Goal: Task Accomplishment & Management: Use online tool/utility

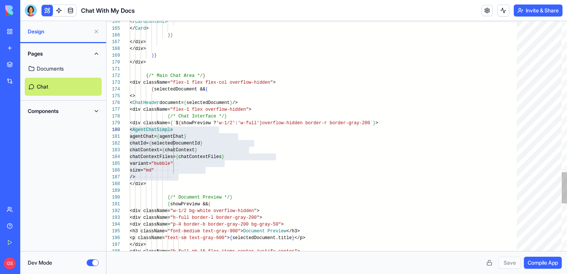
scroll to position [61, 0]
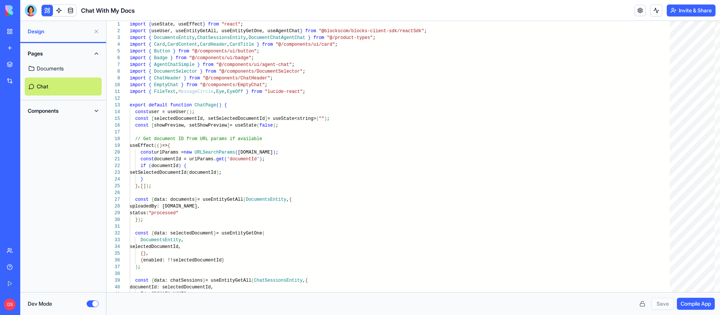
click at [14, 48] on link "New app" at bounding box center [17, 47] width 30 height 15
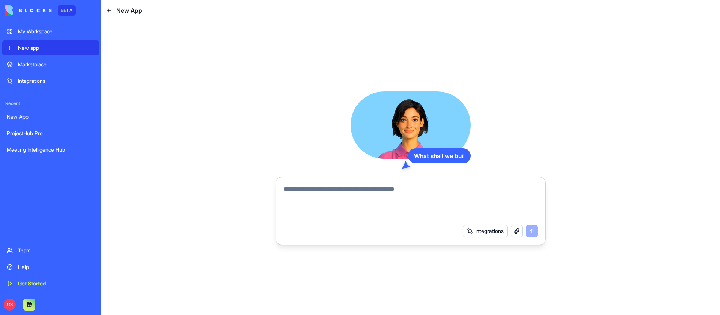
click at [347, 189] on textarea at bounding box center [410, 203] width 254 height 36
type textarea "******"
type textarea "**********"
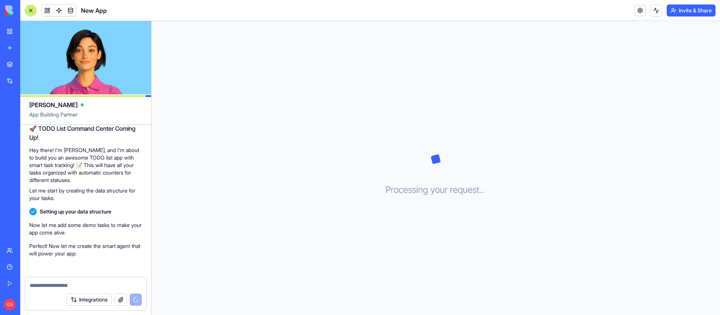
scroll to position [94, 0]
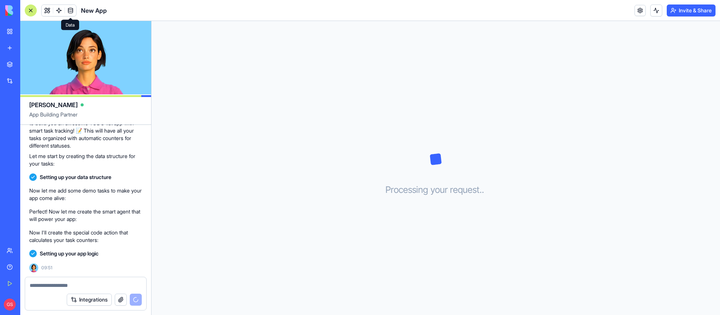
click at [60, 8] on span at bounding box center [70, 10] width 21 height 21
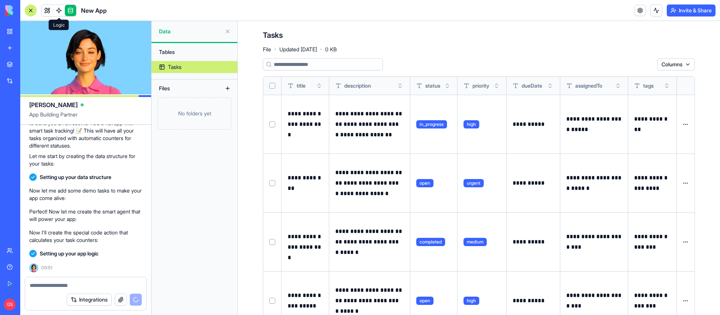
click at [57, 9] on span at bounding box center [58, 10] width 21 height 21
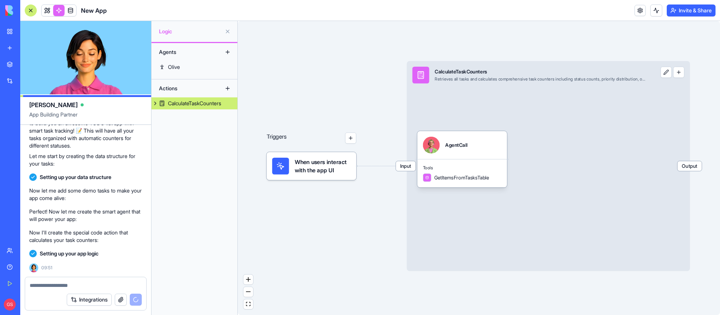
click at [544, 100] on div "Input CalculateTaskCounters Retrieves all tasks and calculates comprehensive ta…" at bounding box center [548, 166] width 283 height 210
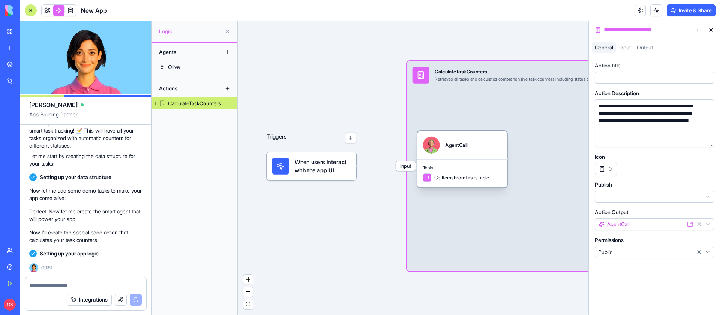
click at [465, 148] on div "AgentCall" at bounding box center [456, 145] width 22 height 7
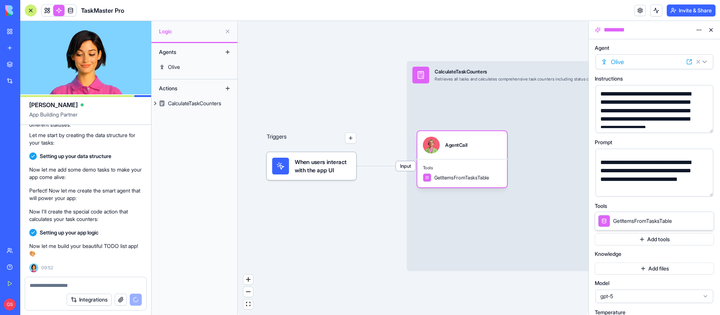
scroll to position [128, 0]
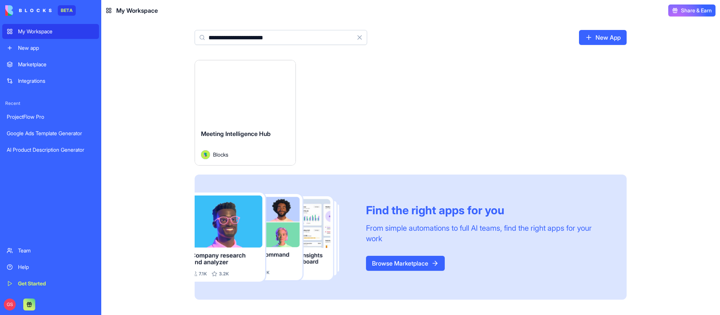
type input "**********"
click at [249, 90] on button "Launch" at bounding box center [245, 91] width 56 height 15
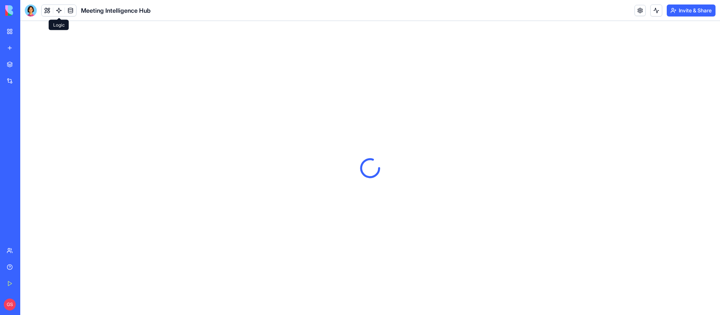
click at [55, 6] on link at bounding box center [58, 10] width 11 height 11
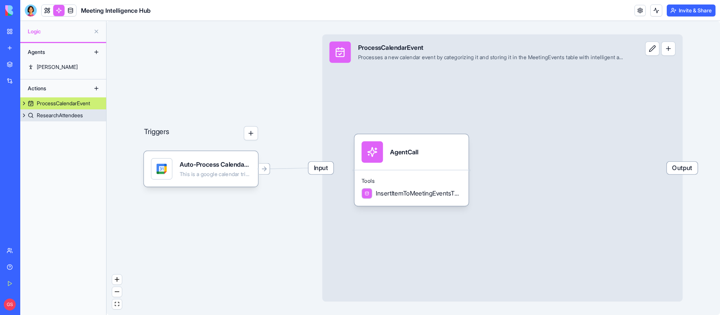
click at [66, 115] on div "ResearchAttendees" at bounding box center [60, 115] width 46 height 7
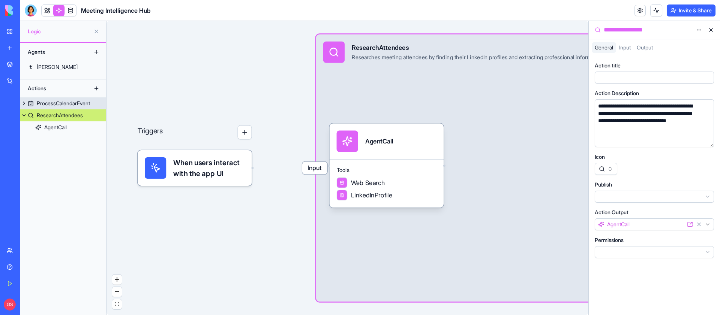
click at [55, 102] on div "ProcessCalendarEvent" at bounding box center [63, 103] width 53 height 7
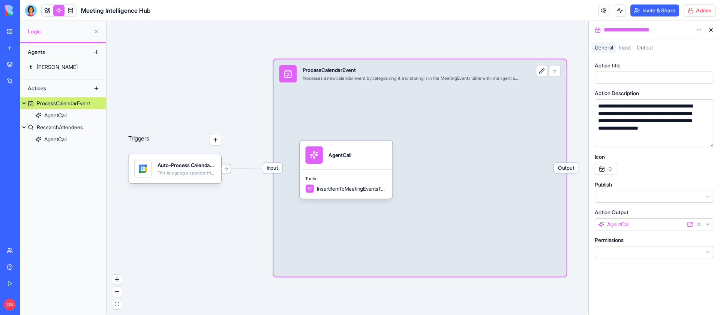
click at [708, 11] on html "**********" at bounding box center [360, 157] width 720 height 315
click at [681, 69] on span "Switch to old builder" at bounding box center [684, 66] width 48 height 7
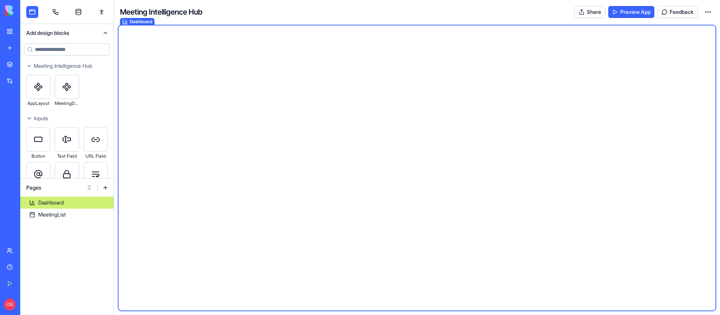
click at [64, 11] on div at bounding box center [66, 12] width 93 height 24
click at [55, 9] on link at bounding box center [55, 12] width 12 height 12
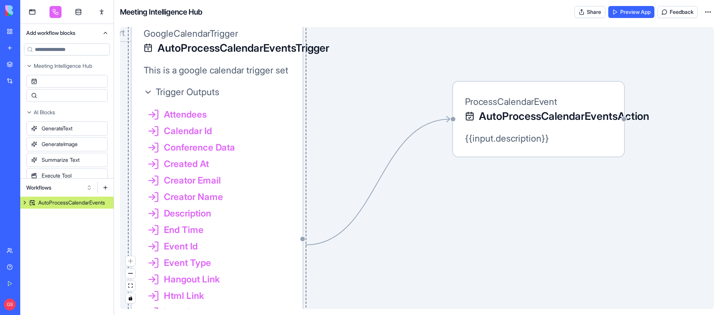
drag, startPoint x: 312, startPoint y: 191, endPoint x: 260, endPoint y: 123, distance: 85.2
click at [260, 123] on div "Attendees Calendar Id Conference Data Created At Creator Email Creator Name Des…" at bounding box center [217, 276] width 147 height 352
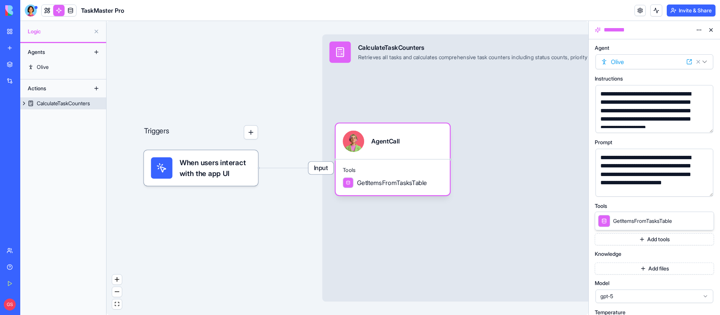
click at [59, 105] on div "CalculateTaskCounters" at bounding box center [63, 103] width 53 height 7
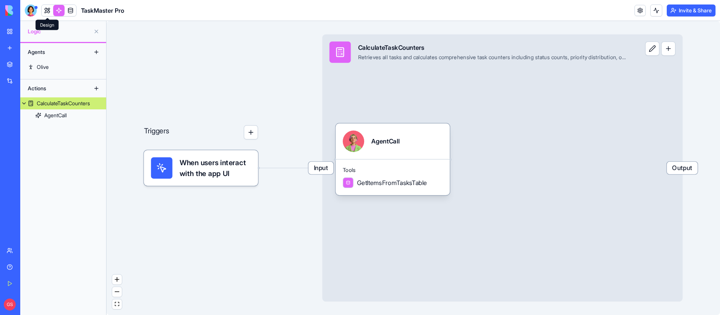
click at [47, 12] on link at bounding box center [47, 10] width 11 height 11
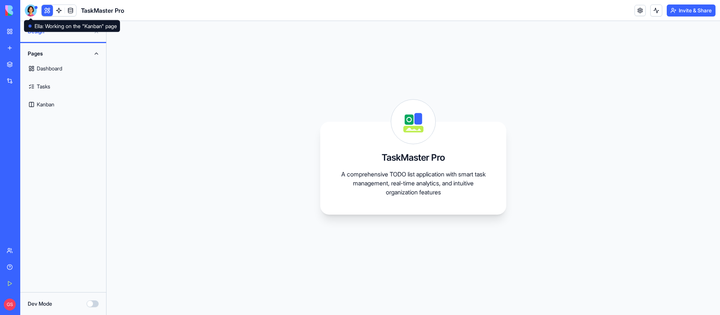
click at [29, 7] on div at bounding box center [31, 10] width 12 height 12
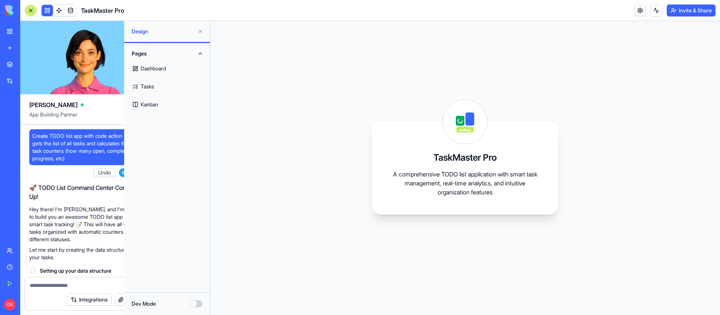
scroll to position [182, 0]
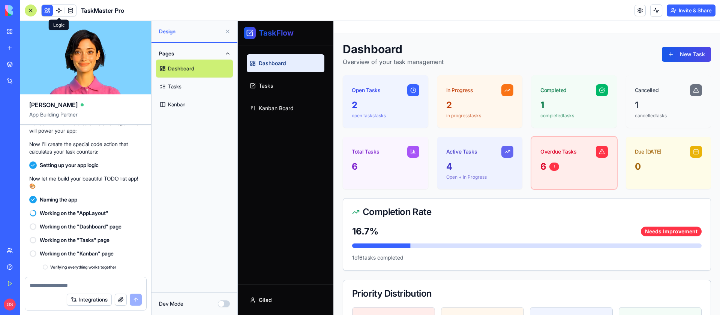
scroll to position [308, 0]
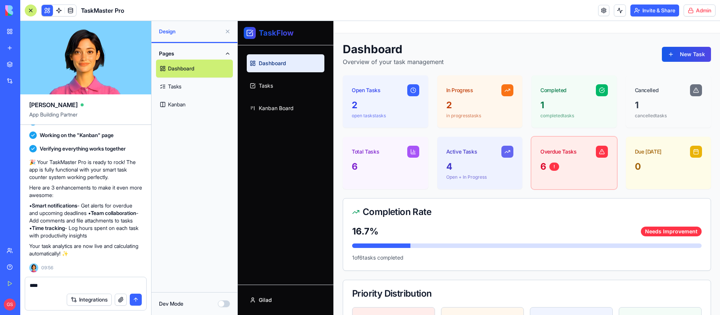
type textarea "****"
click at [700, 8] on html "BETA My Workspace New app Marketplace Integrations Recent Google Ads Template G…" at bounding box center [360, 157] width 720 height 315
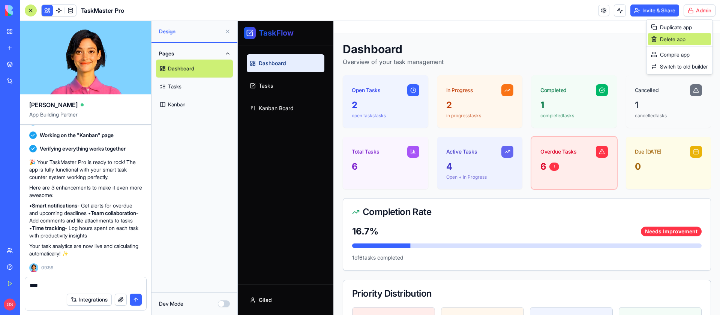
click at [678, 40] on span "Delete app" at bounding box center [672, 39] width 25 height 7
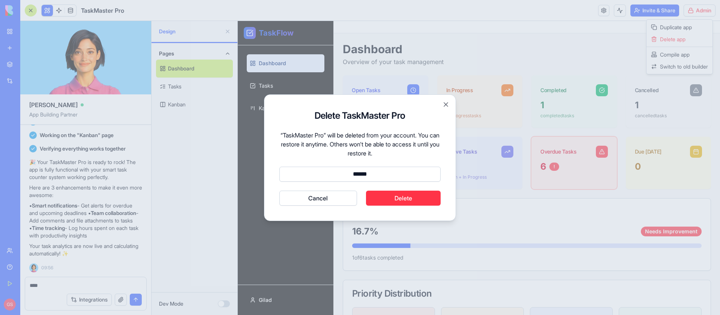
type input "******"
click at [279, 191] on button "Cancel" at bounding box center [318, 198] width 78 height 15
